Goal: Navigation & Orientation: Find specific page/section

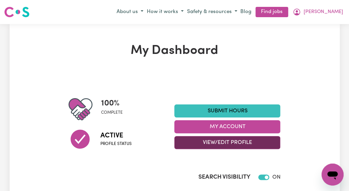
click at [257, 141] on button "View/Edit Profile" at bounding box center [227, 142] width 106 height 13
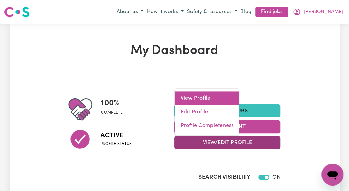
click at [203, 99] on link "View Profile" at bounding box center [206, 98] width 64 height 14
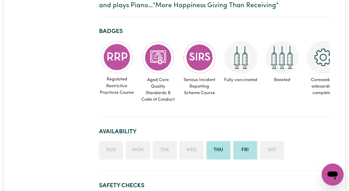
scroll to position [206, 0]
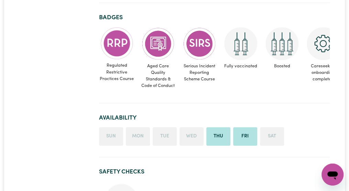
click at [163, 129] on li "Tue" at bounding box center [165, 136] width 24 height 19
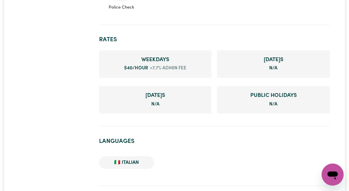
scroll to position [426, 0]
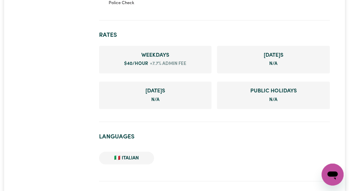
click at [165, 51] on span "Weekday s" at bounding box center [155, 55] width 102 height 8
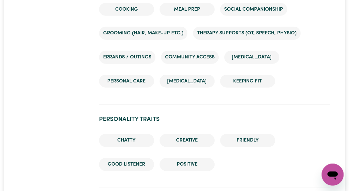
click at [348, 191] on html "Menu About us How it works Safety & resources Blog Find jobs Angela #OpenForWor…" at bounding box center [174, 184] width 349 height 1682
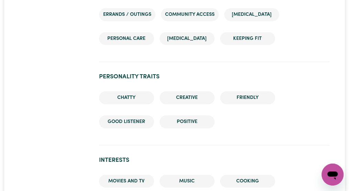
click at [348, 191] on html "Menu About us How it works Safety & resources Blog Find jobs Angela #OpenForWor…" at bounding box center [174, 141] width 349 height 1682
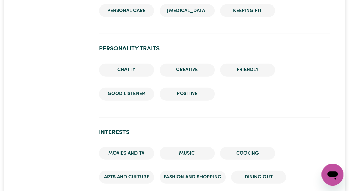
click at [348, 191] on html "Menu About us How it works Safety & resources Blog Find jobs Angela #OpenForWor…" at bounding box center [174, 113] width 349 height 1682
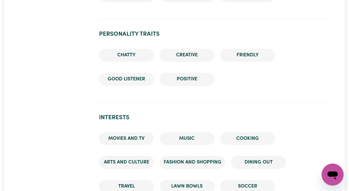
click at [348, 191] on html "Menu About us How it works Safety & resources Blog Find jobs Angela #OpenForWor…" at bounding box center [174, 98] width 349 height 1682
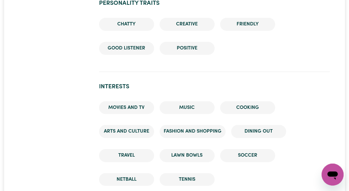
click at [348, 191] on html "Menu About us How it works Safety & resources Blog Find jobs Angela #OpenForWor…" at bounding box center [174, 68] width 349 height 1682
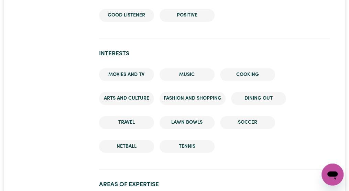
click at [348, 191] on html "Menu About us How it works Safety & resources Blog Find jobs Angela #OpenForWor…" at bounding box center [174, 35] width 349 height 1682
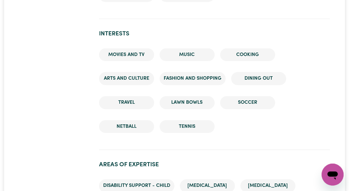
click at [348, 191] on html "Menu About us How it works Safety & resources Blog Find jobs Angela #OpenForWor…" at bounding box center [174, 15] width 349 height 1682
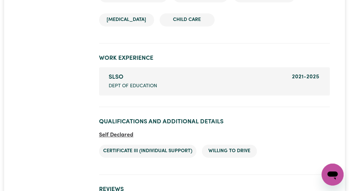
scroll to position [1072, 0]
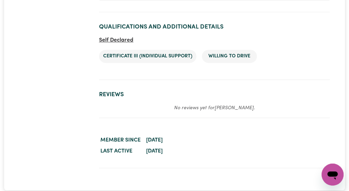
scroll to position [1172, 0]
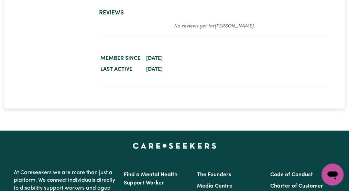
scroll to position [1241, 0]
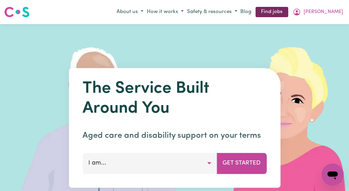
click at [288, 13] on link "Find jobs" at bounding box center [271, 12] width 33 height 11
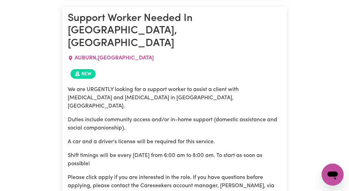
scroll to position [4269, 0]
